Goal: Task Accomplishment & Management: Complete application form

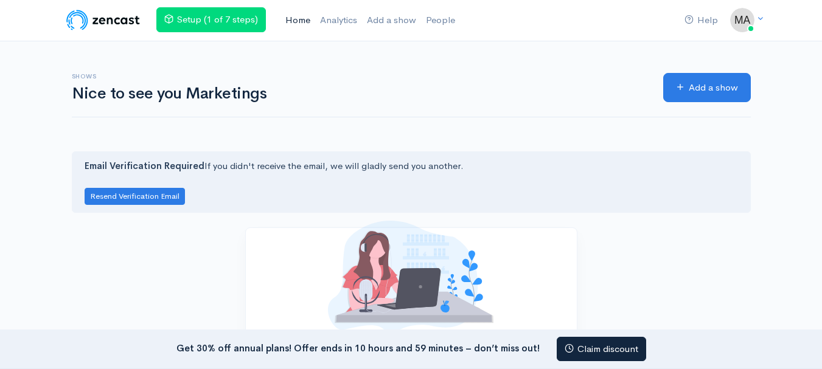
click at [305, 21] on link "Home" at bounding box center [297, 20] width 35 height 26
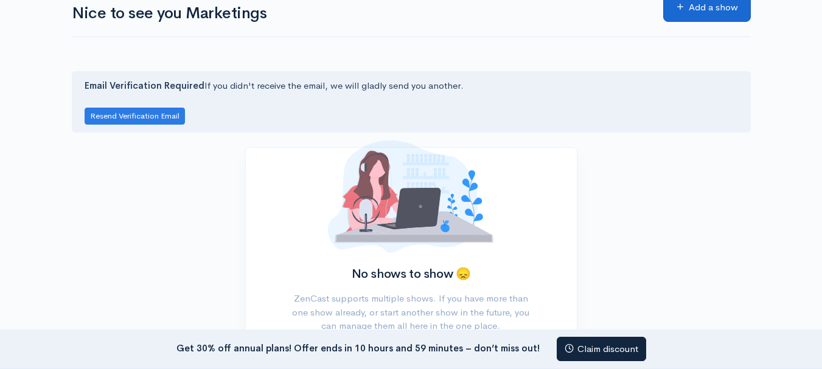
scroll to position [23, 0]
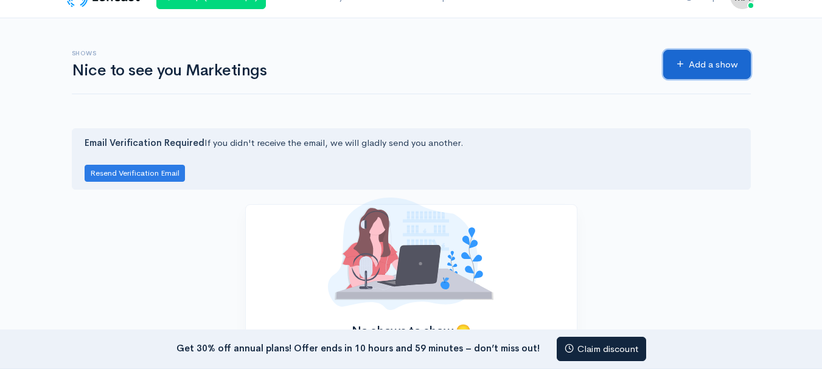
click at [688, 66] on link "Add a show" at bounding box center [707, 65] width 88 height 30
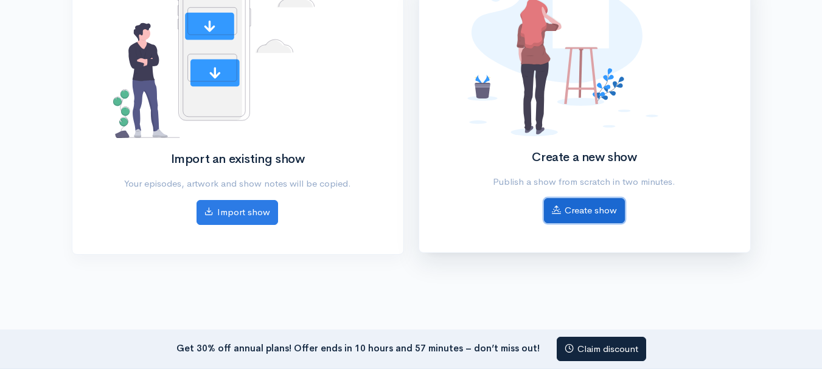
click at [585, 203] on link "Create show" at bounding box center [584, 210] width 81 height 25
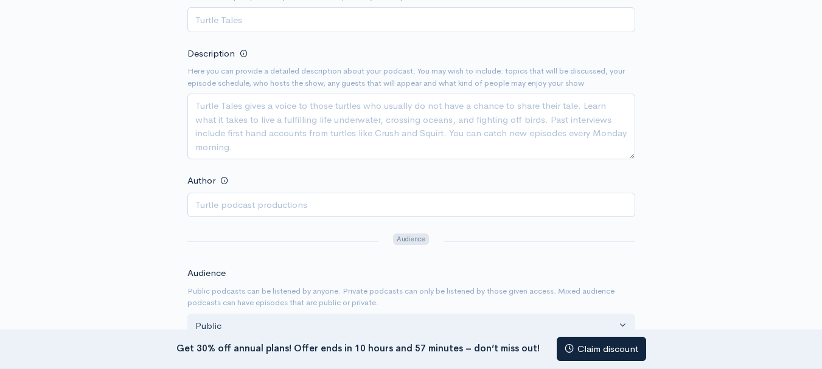
scroll to position [183, 0]
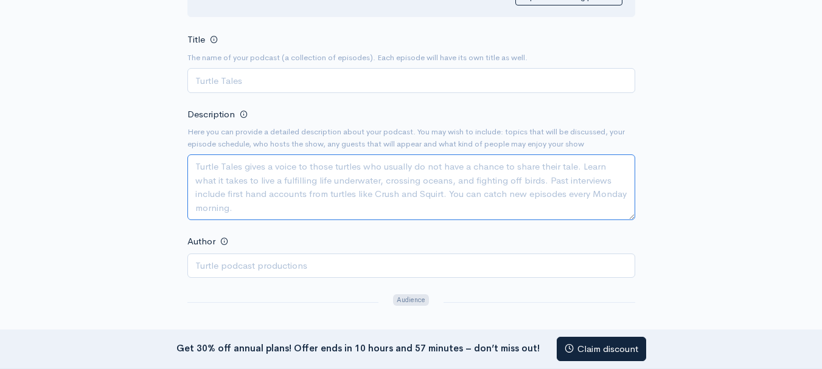
click at [273, 197] on textarea "Description" at bounding box center [411, 188] width 448 height 66
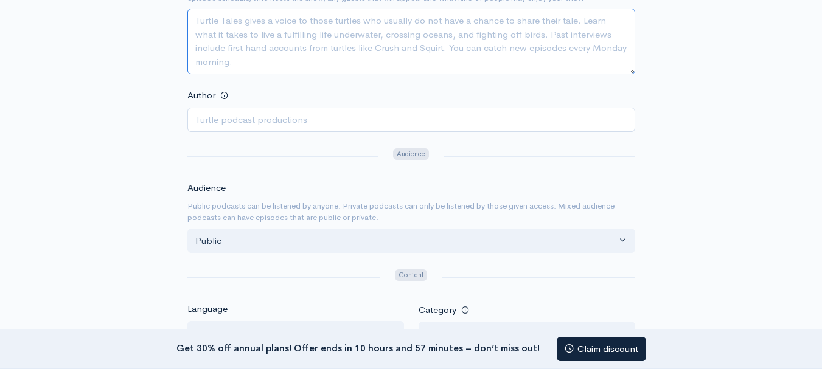
scroll to position [426, 0]
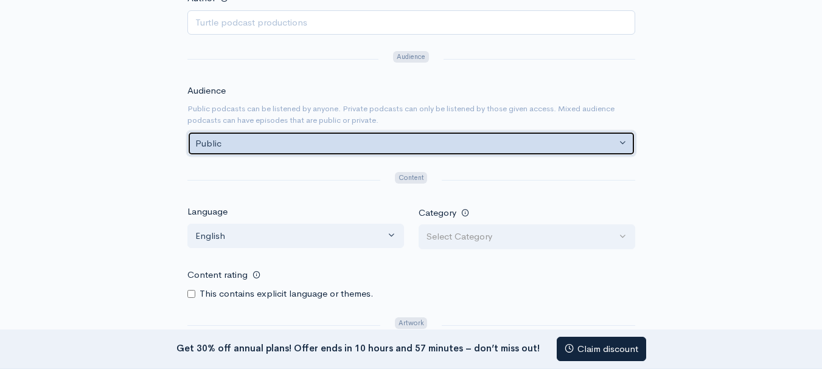
click at [343, 148] on div "Public" at bounding box center [405, 144] width 421 height 14
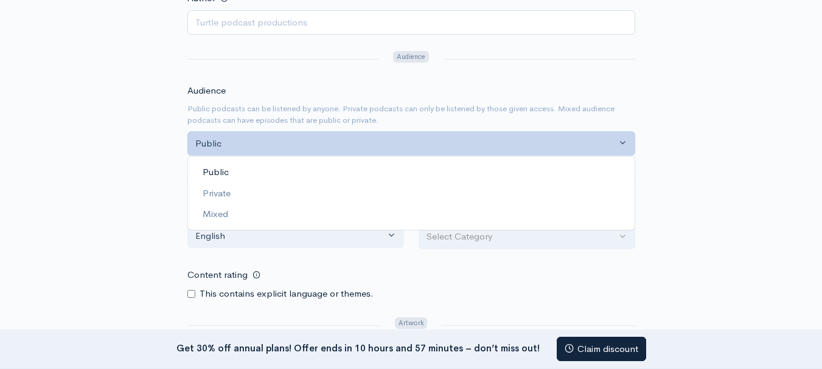
click at [315, 172] on link "Public" at bounding box center [411, 172] width 447 height 21
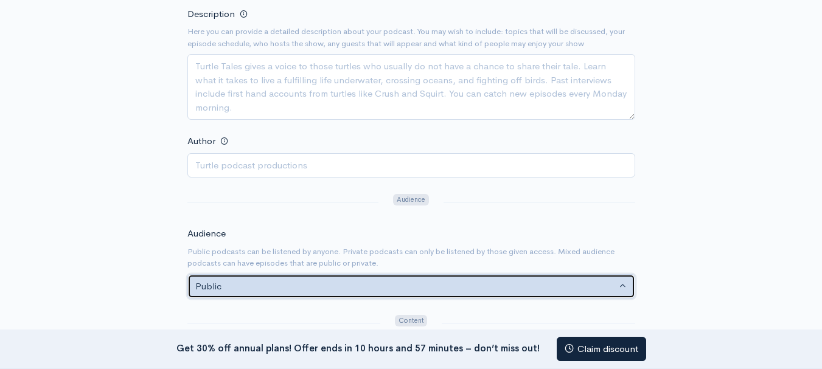
scroll to position [0, 0]
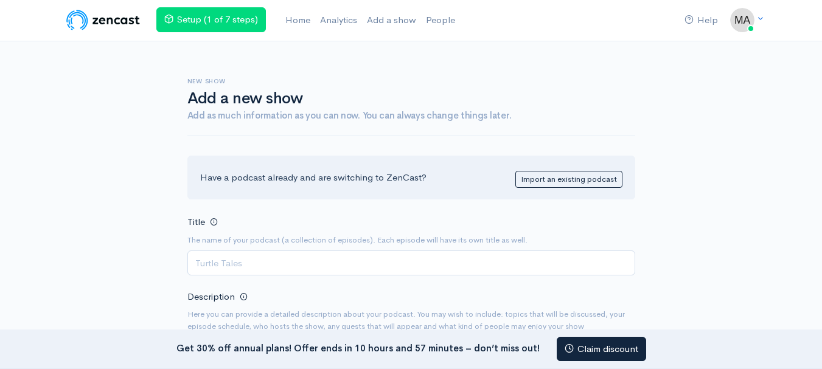
click at [258, 220] on div "Title The name of your podcast (a collection of episodes). Each episode will ha…" at bounding box center [411, 244] width 448 height 61
click at [251, 266] on input "Title" at bounding box center [411, 263] width 448 height 25
click at [251, 268] on input "Title" at bounding box center [411, 263] width 448 height 25
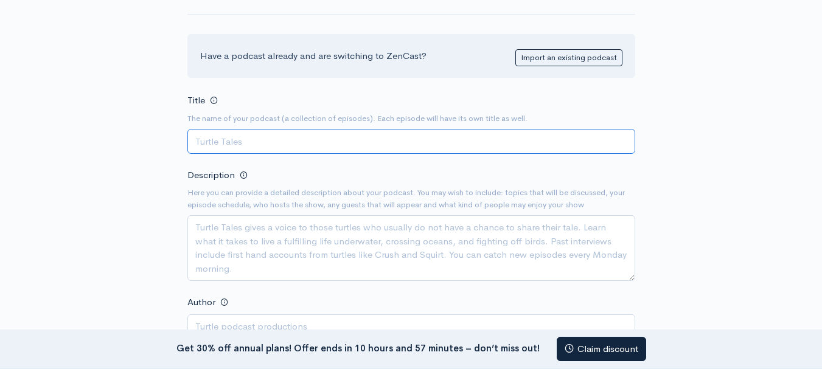
scroll to position [61, 0]
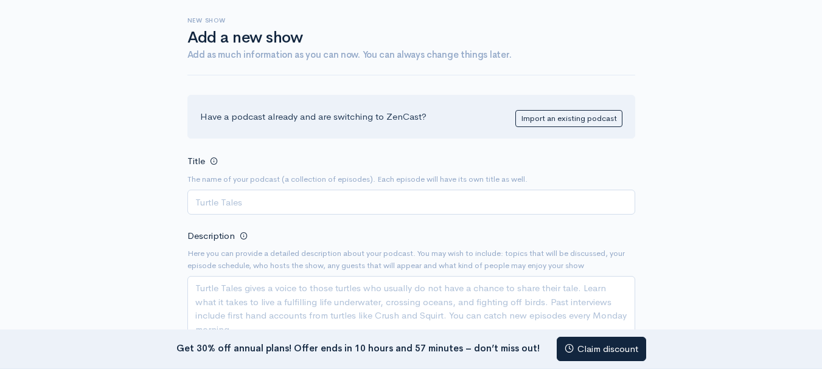
click at [514, 116] on div "Have a podcast already and are switching to ZenCast? Import an existing podcast" at bounding box center [411, 117] width 448 height 44
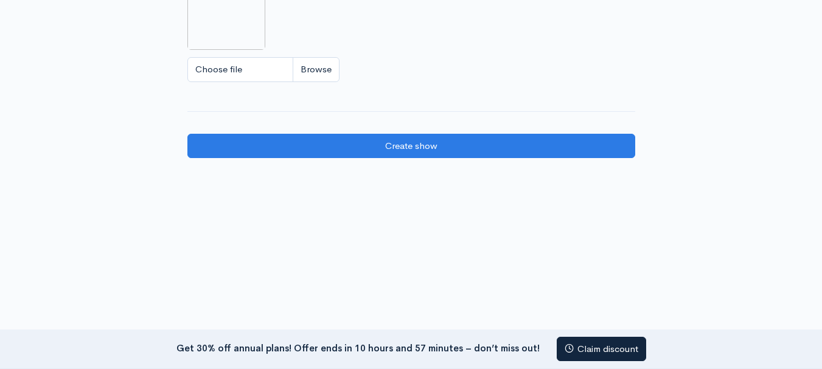
scroll to position [844, 0]
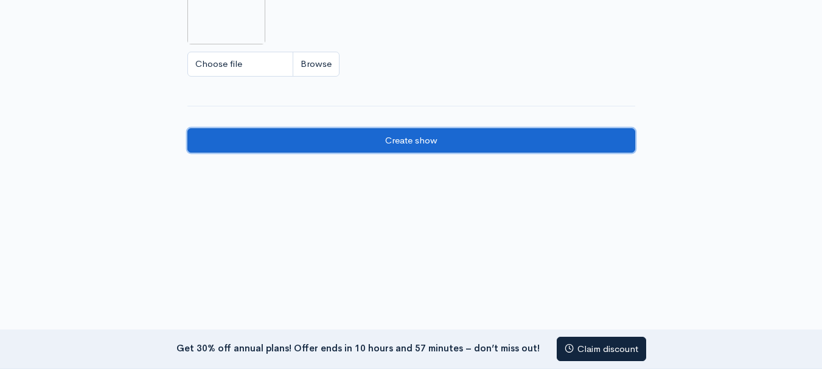
click at [379, 144] on input "Create show" at bounding box center [411, 140] width 448 height 25
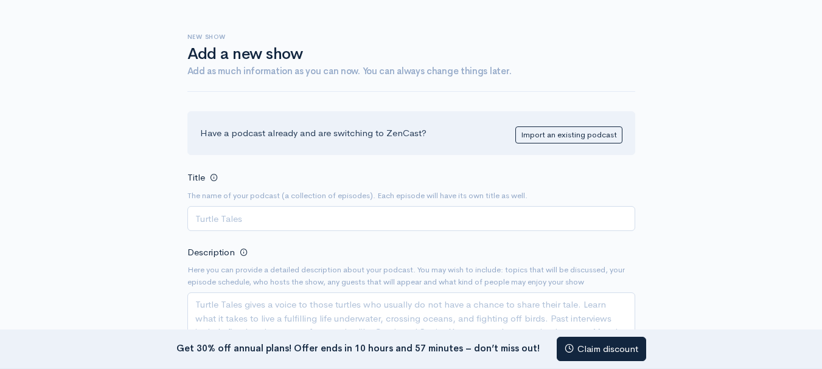
scroll to position [61, 0]
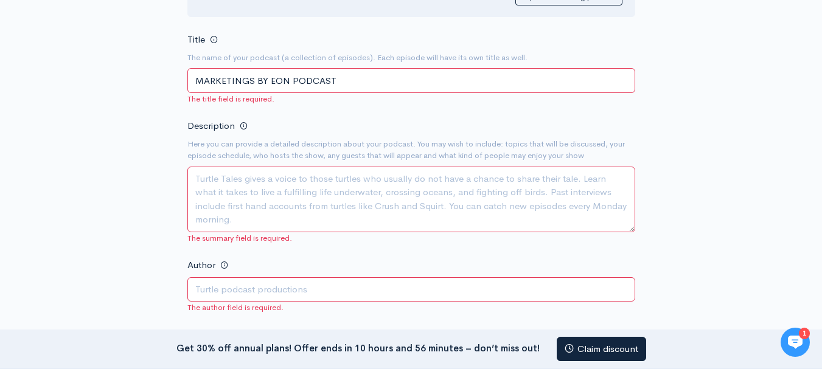
type input "MARKETINGS BY EON PODCAST"
click at [264, 214] on textarea "Description" at bounding box center [411, 200] width 448 height 66
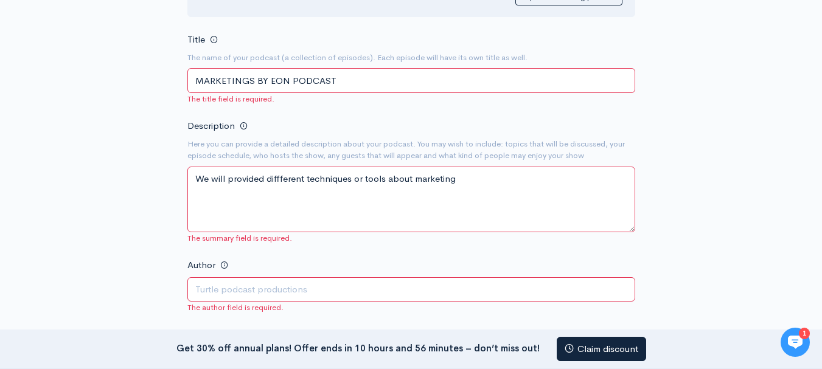
click at [276, 179] on textarea "We will provided diffferent techniques or tools about marketing" at bounding box center [411, 200] width 448 height 66
click at [282, 182] on textarea "We will provided diffferent techniques or tools about marketing" at bounding box center [411, 200] width 448 height 66
drag, startPoint x: 304, startPoint y: 179, endPoint x: 266, endPoint y: 181, distance: 37.8
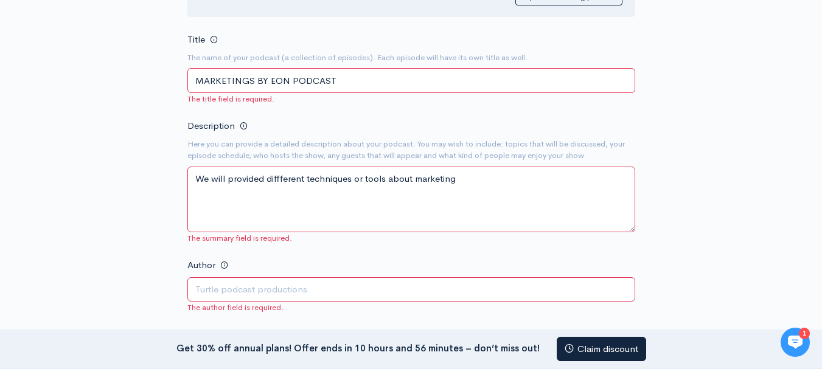
click at [266, 181] on textarea "We will provided diffferent techniques or tools about marketing" at bounding box center [411, 200] width 448 height 66
click at [488, 186] on textarea "We will provided Different techniques or tools about marketing" at bounding box center [411, 200] width 448 height 66
type textarea "We will provided Different techniques or tools about marketing"
click at [475, 300] on input "Author" at bounding box center [411, 289] width 448 height 25
type input "E"
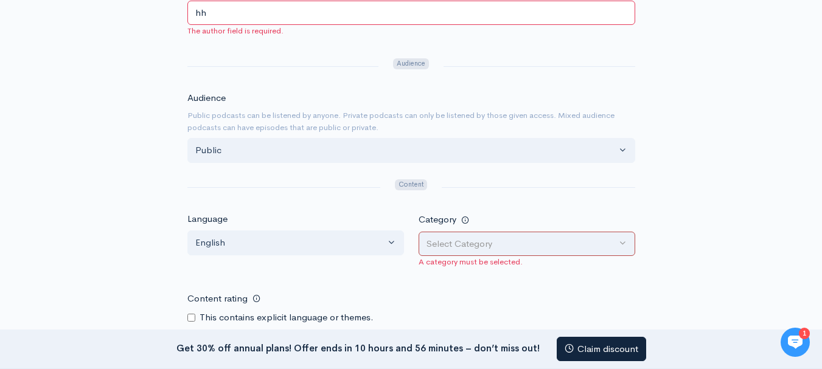
scroll to position [365, 0]
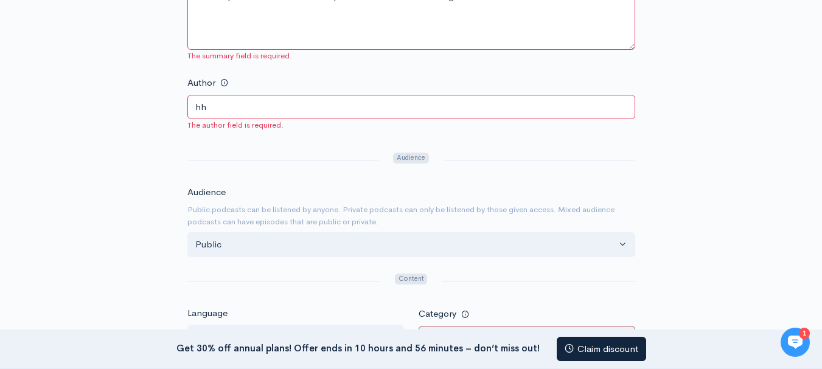
type input "hh"
click at [262, 136] on form "Title The name of your podcast (a collection of episodes). Each episode will ha…" at bounding box center [411, 269] width 448 height 840
click at [244, 111] on input "hh" at bounding box center [411, 107] width 448 height 25
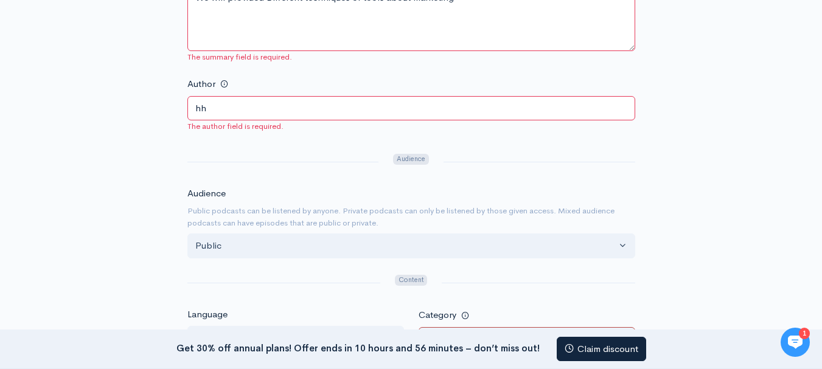
scroll to position [122, 0]
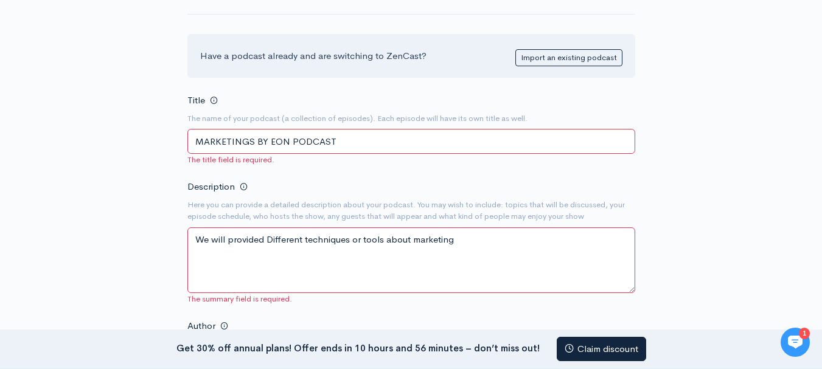
click at [372, 242] on textarea "We will provided Different techniques or tools about marketing" at bounding box center [411, 261] width 448 height 66
click at [482, 229] on textarea "We will provided Different techniques or tools about marketing" at bounding box center [411, 261] width 448 height 66
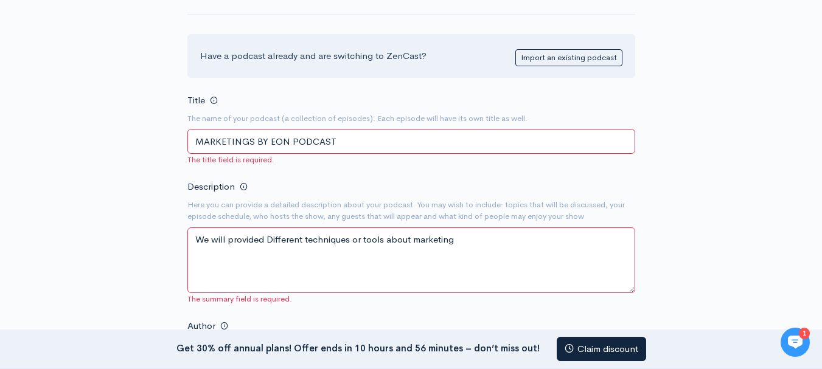
click at [469, 241] on textarea "We will provided Different techniques or tools about marketing" at bounding box center [411, 261] width 448 height 66
click at [459, 241] on textarea "We will provided Different techniques or tools about marketing" at bounding box center [411, 261] width 448 height 66
click at [374, 285] on textarea "We will provided Different techniques or tools about marketing" at bounding box center [411, 261] width 448 height 66
paste textarea "Each episode dives into real-world campaigns, branding breakthroughs, digital t…"
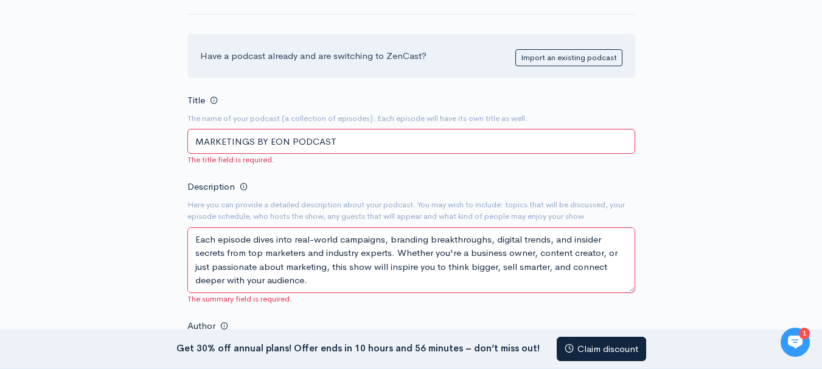
scroll to position [35, 0]
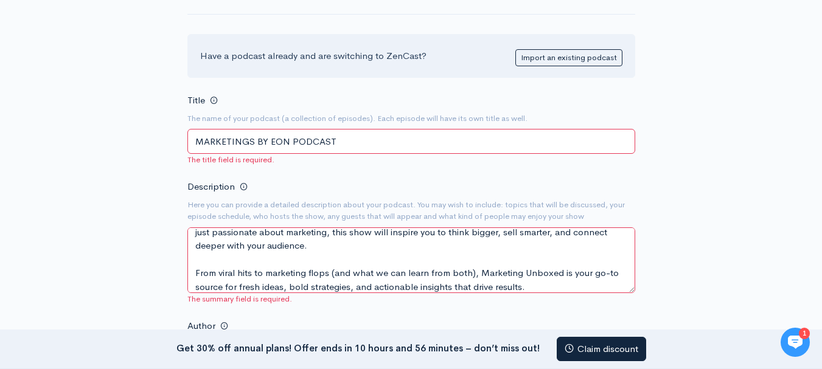
type textarea "Each episode dives into real-world campaigns, branding breakthroughs, digital t…"
click at [318, 147] on input "MARKETINGS BY EON PODCAST" at bounding box center [411, 141] width 448 height 25
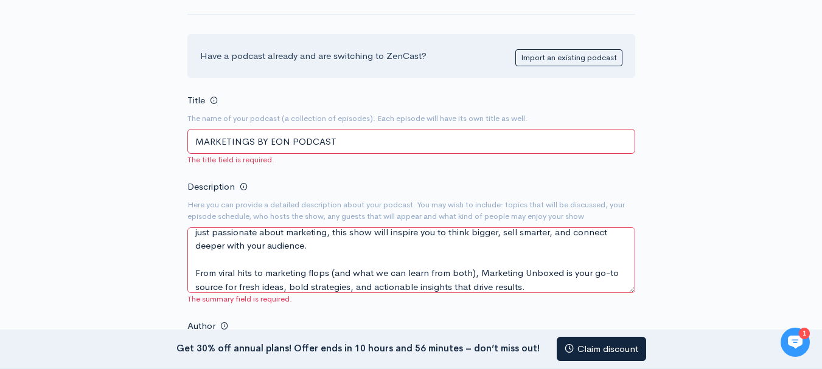
click at [344, 141] on input "MARKETINGS BY EON PODCAST" at bounding box center [411, 141] width 448 height 25
click at [343, 108] on div "Title The name of your podcast (a collection of episodes). Each episode will ha…" at bounding box center [411, 128] width 448 height 73
click at [352, 142] on input "MARKETINGS BY EON PODCAST" at bounding box center [411, 141] width 448 height 25
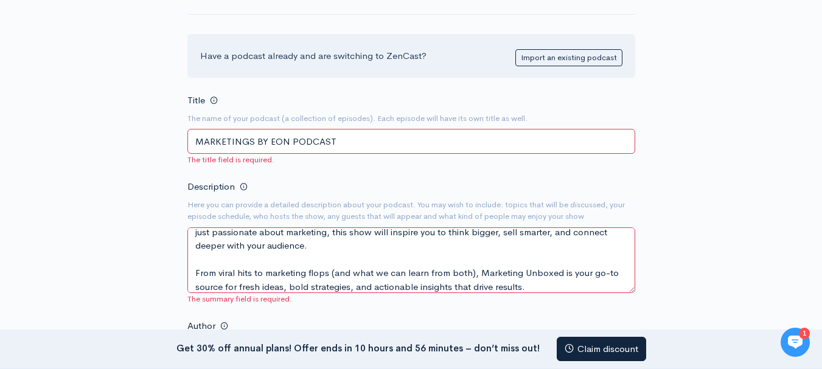
click at [352, 142] on input "MARKETINGS BY EON PODCAST" at bounding box center [411, 141] width 448 height 25
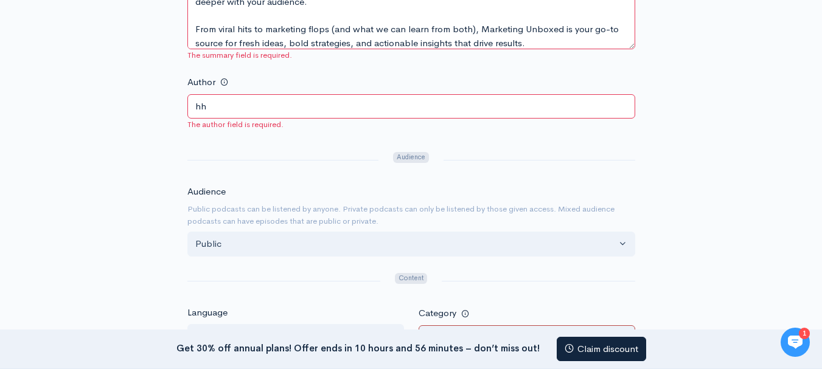
scroll to position [365, 0]
type input "Marketings BY HH"
click at [334, 96] on input "hh" at bounding box center [411, 107] width 448 height 25
type input "h"
type input "J"
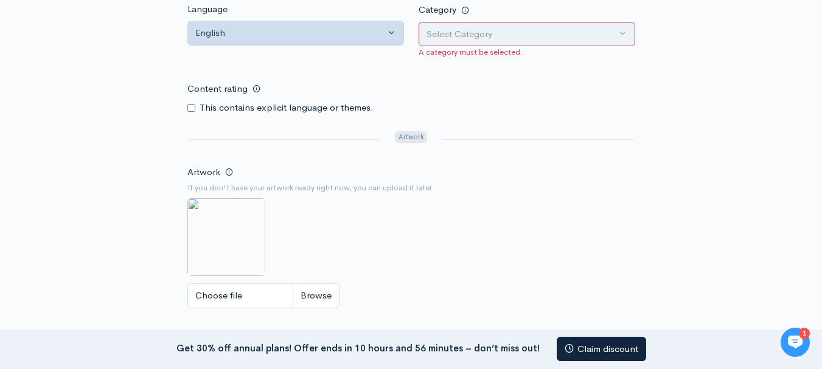
scroll to position [548, 0]
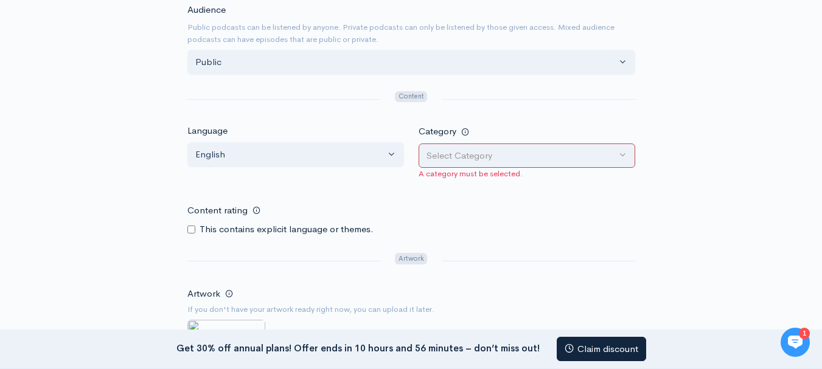
type input "HH"
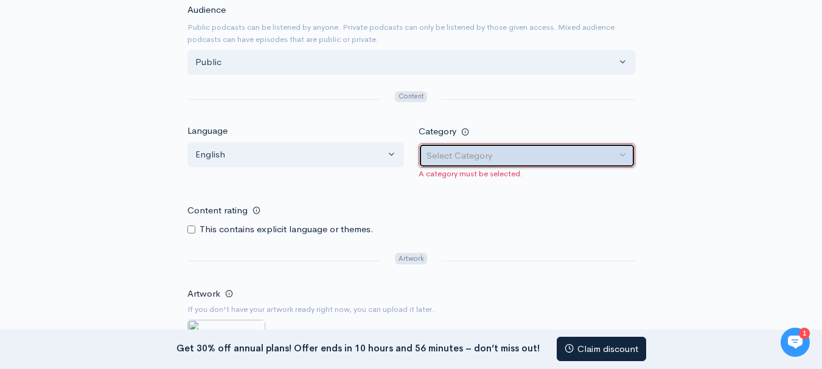
click at [465, 153] on div "Select Category" at bounding box center [521, 156] width 190 height 14
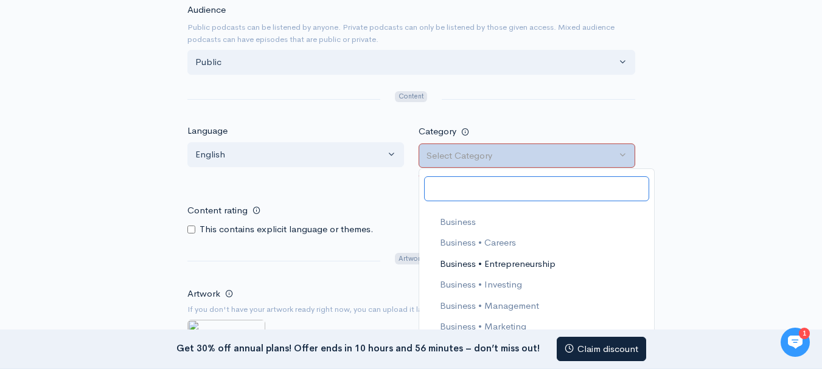
scroll to position [304, 0]
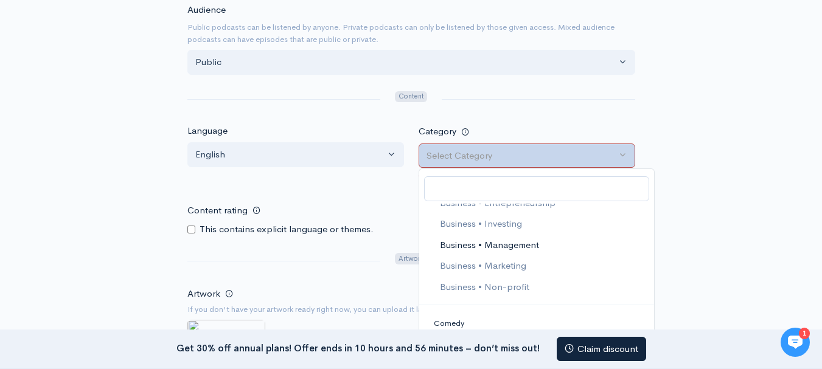
click at [482, 249] on span "Business • Management" at bounding box center [488, 245] width 99 height 14
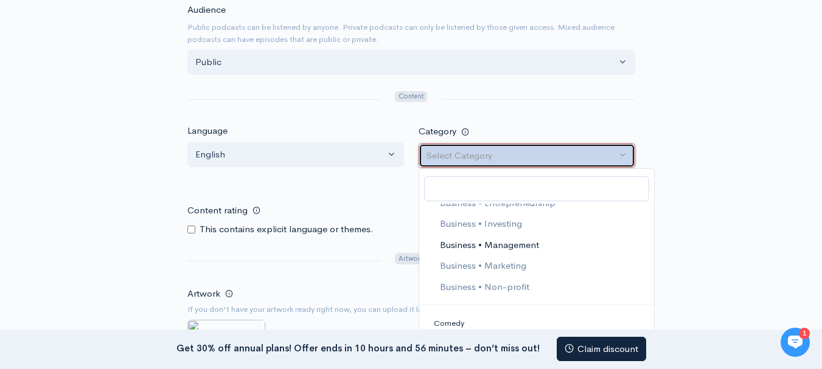
select select "Business > Management"
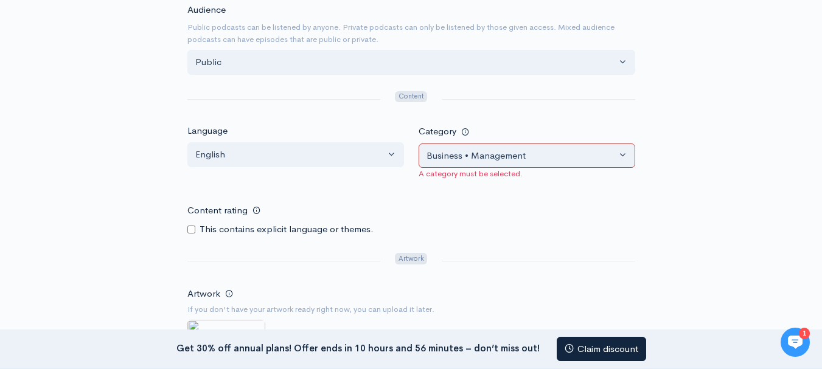
click at [481, 244] on form "Title The name of your podcast (a collection of episodes). Each episode will ha…" at bounding box center [411, 87] width 448 height 840
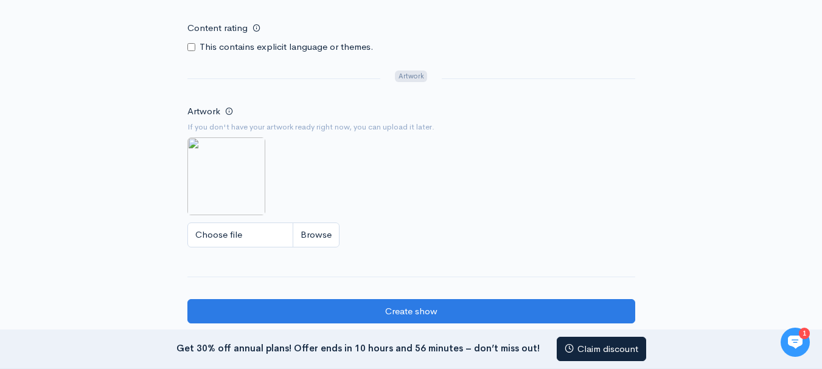
scroll to position [791, 0]
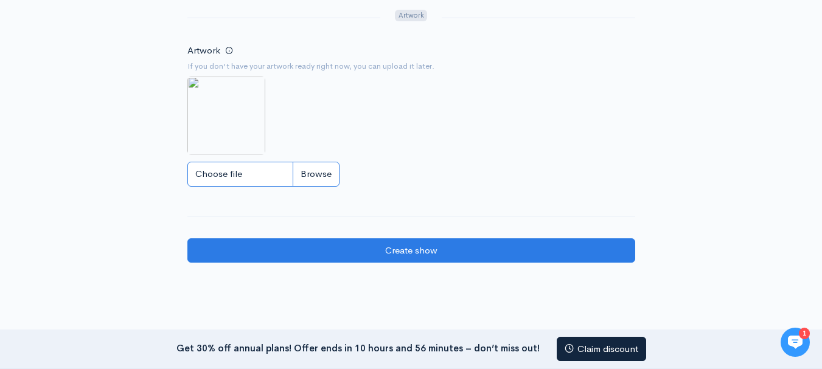
click at [313, 175] on input "Choose file" at bounding box center [263, 174] width 152 height 25
type input "C:\fakepath\WhatsApp Image 2025-07-28 at 6.10.19 PM.jpeg"
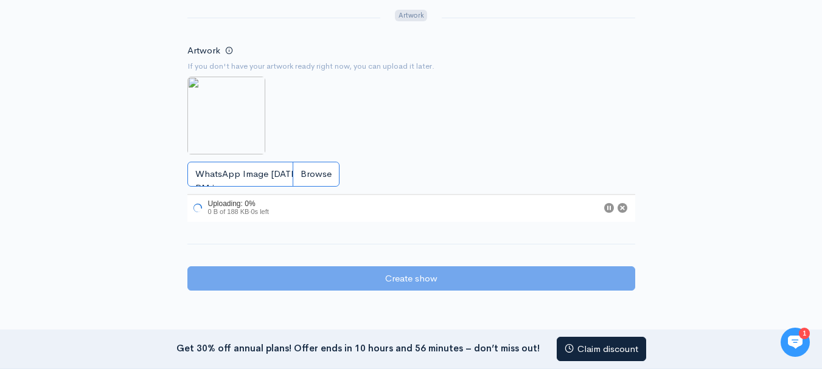
scroll to position [852, 0]
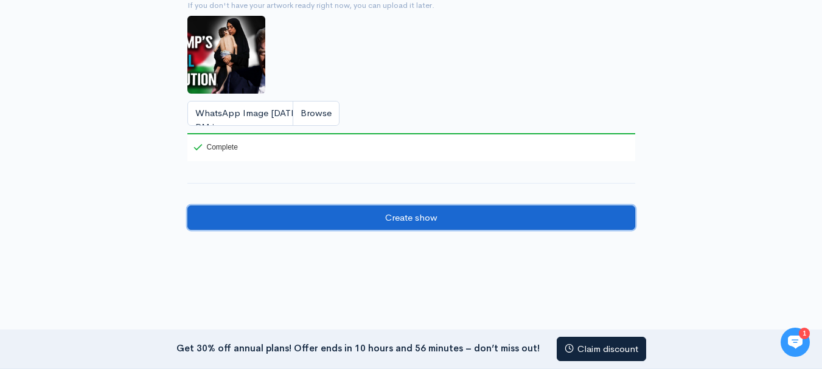
click at [363, 218] on input "Create show" at bounding box center [411, 218] width 448 height 25
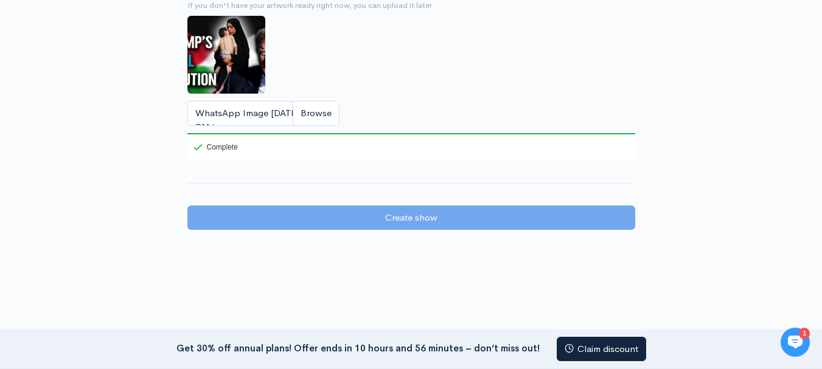
scroll to position [669, 0]
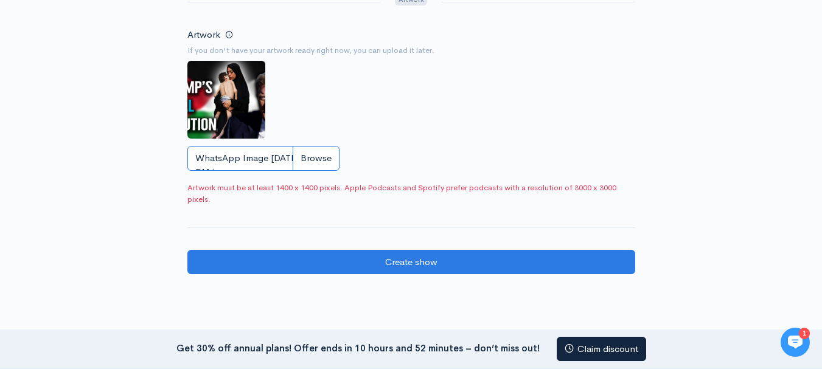
type input "C:\fakepath\Beige and Yellow Modern Job Vacancy We Are Hiring Poster.png"
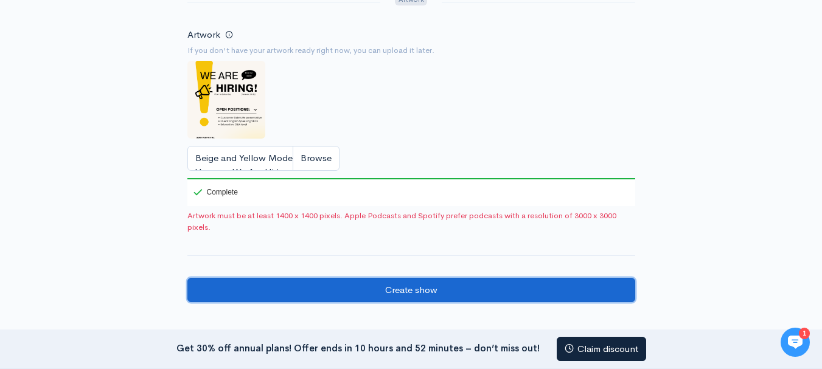
click at [397, 290] on input "Create show" at bounding box center [411, 290] width 448 height 25
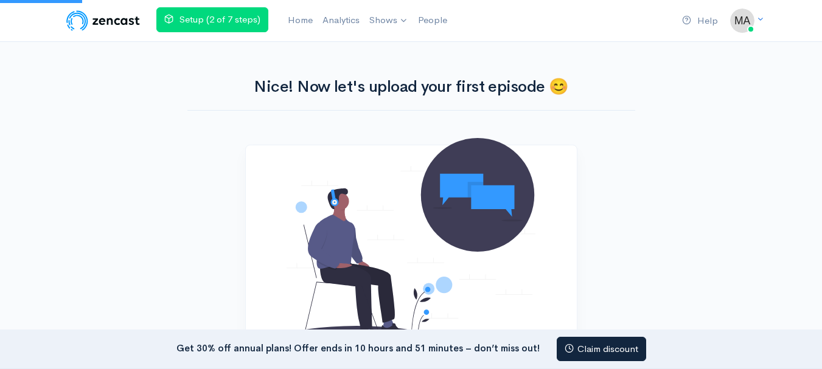
scroll to position [277, 0]
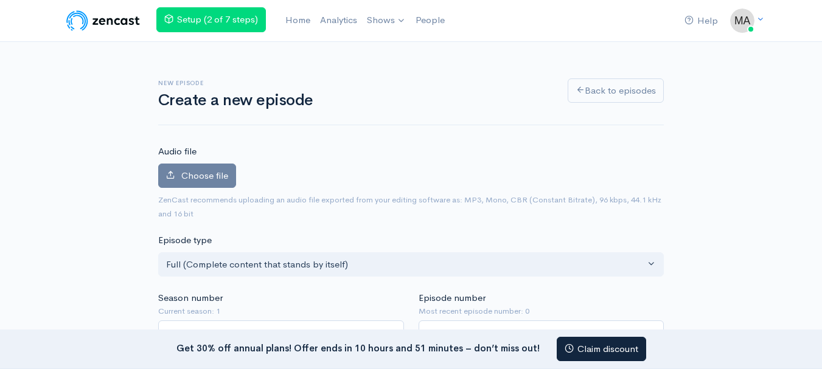
drag, startPoint x: 98, startPoint y: -38, endPoint x: 231, endPoint y: 336, distance: 397.0
click at [364, 108] on h1 "Create a new episode" at bounding box center [355, 101] width 395 height 18
